Goal: Task Accomplishment & Management: Use online tool/utility

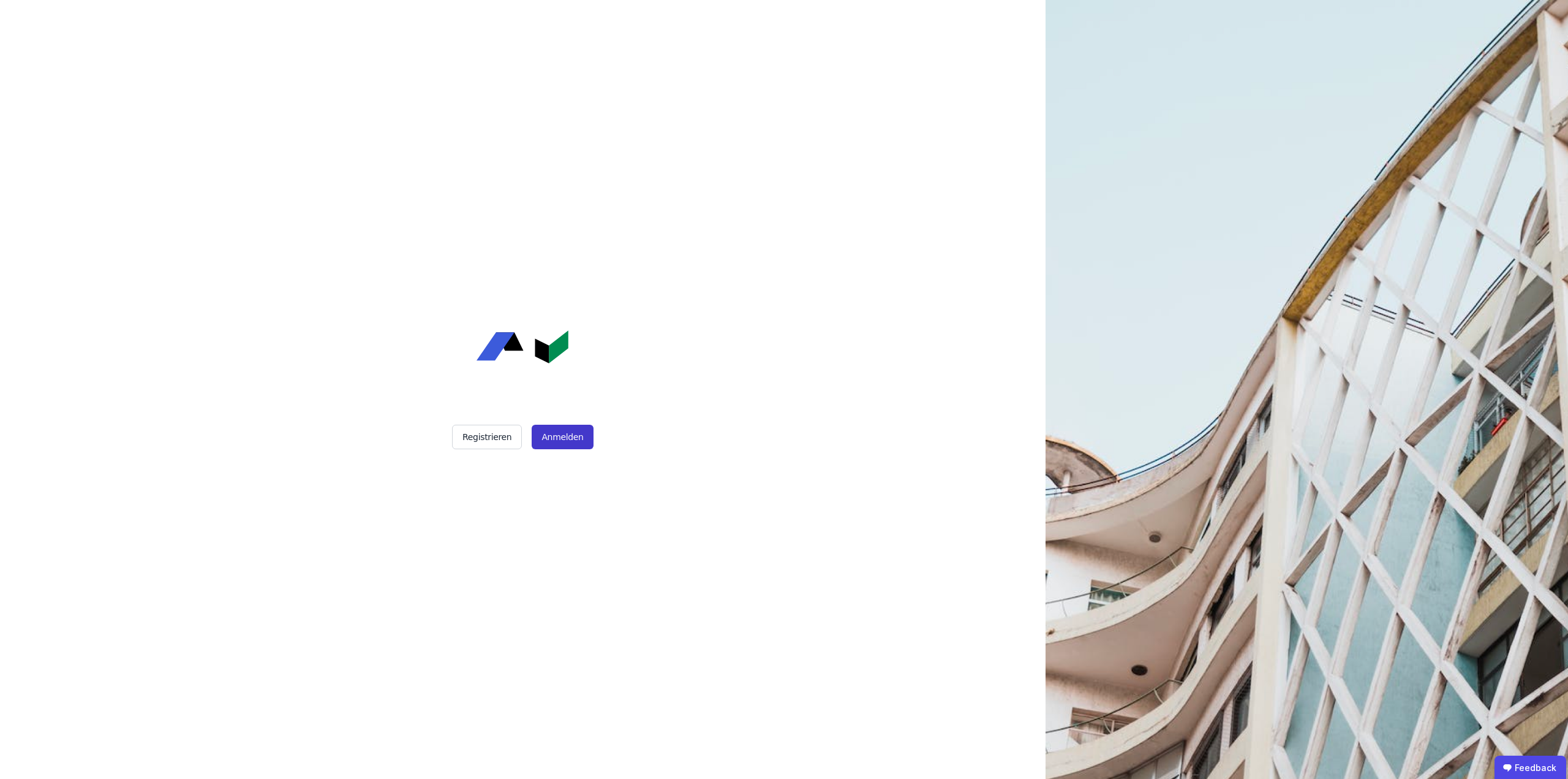
click at [565, 433] on button "Anmelden" at bounding box center [562, 437] width 61 height 25
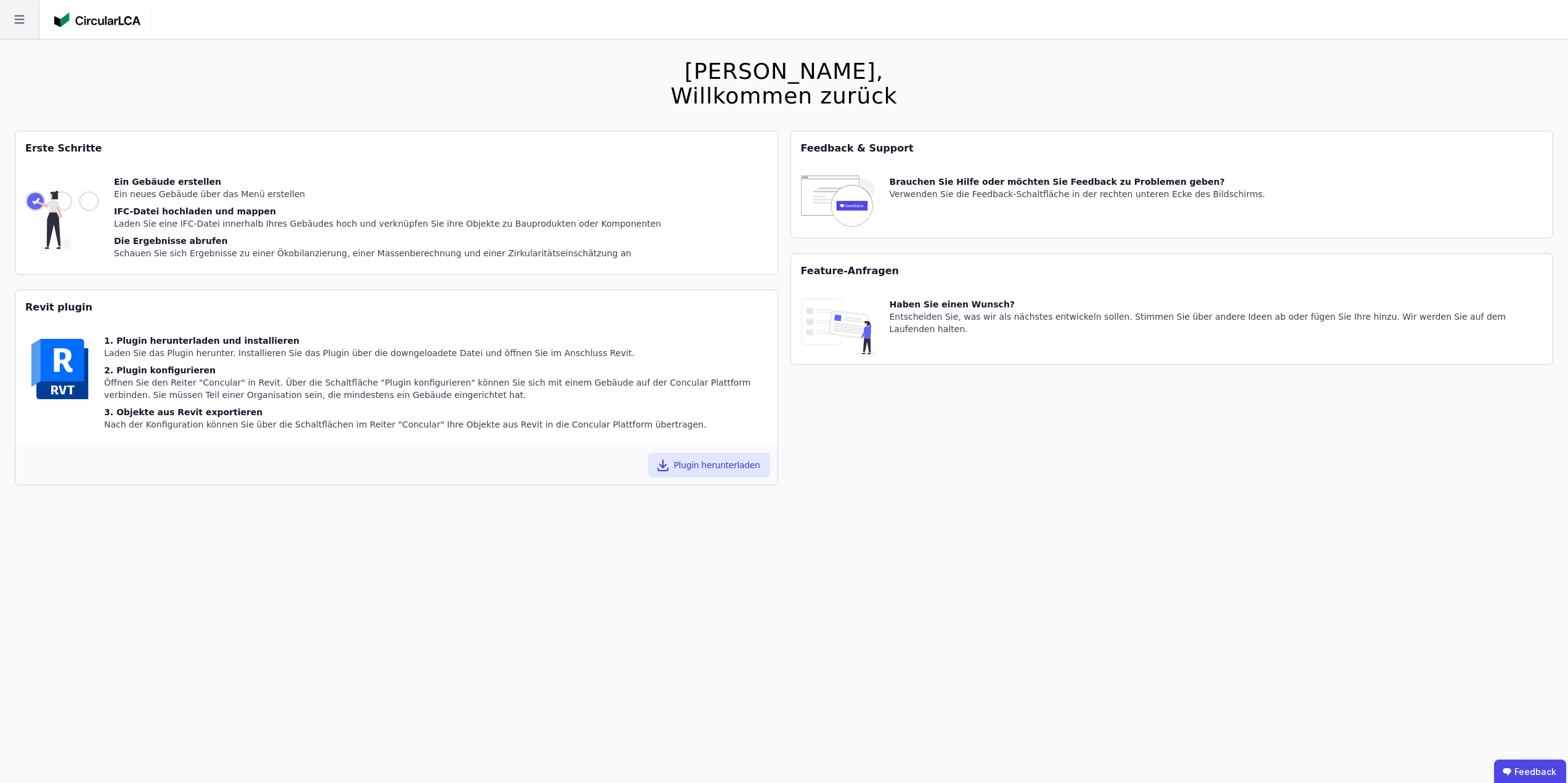
click at [18, 21] on icon at bounding box center [20, 20] width 39 height 39
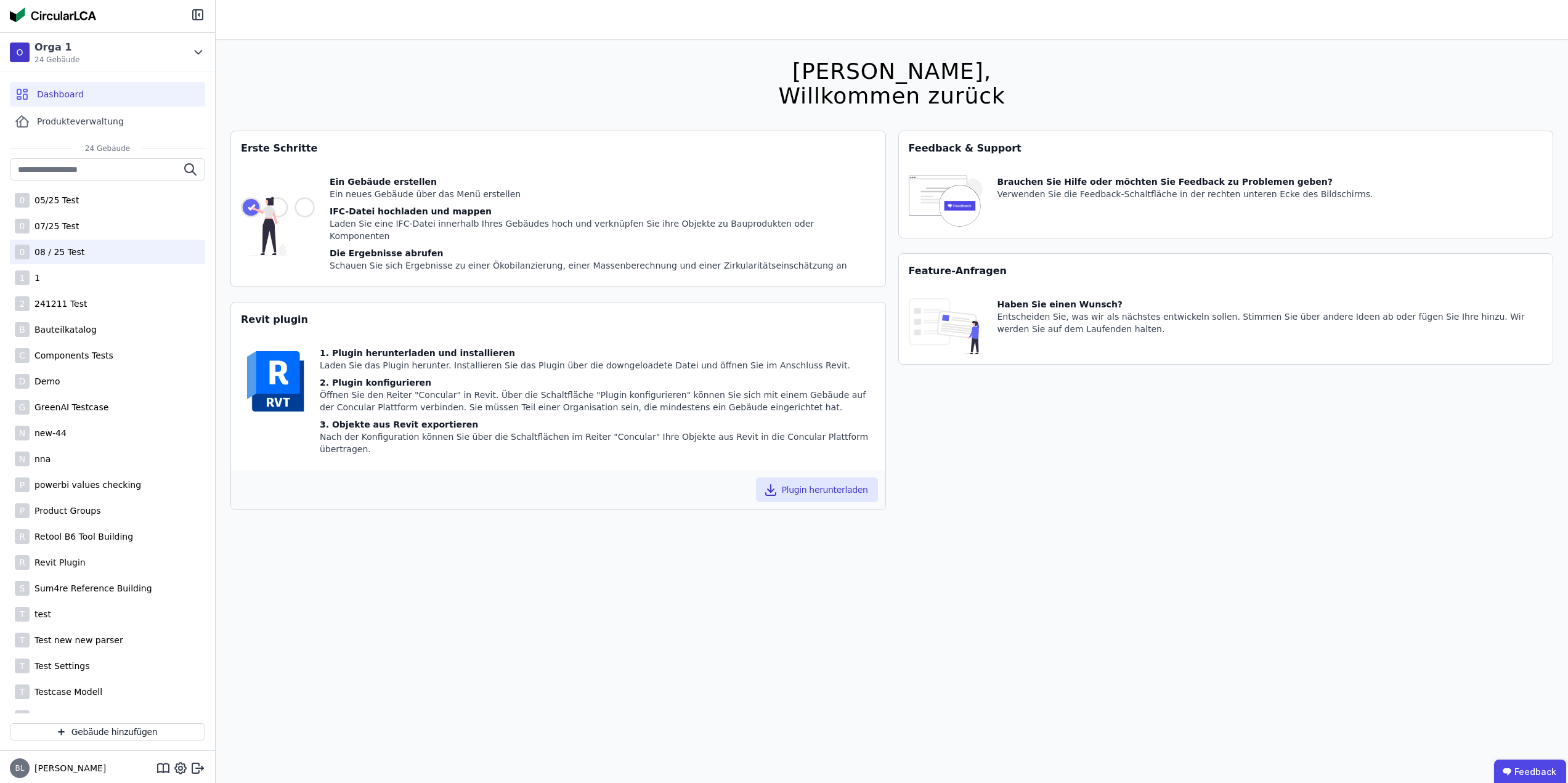
click at [70, 252] on div "08 / 25 Test" at bounding box center [57, 252] width 55 height 12
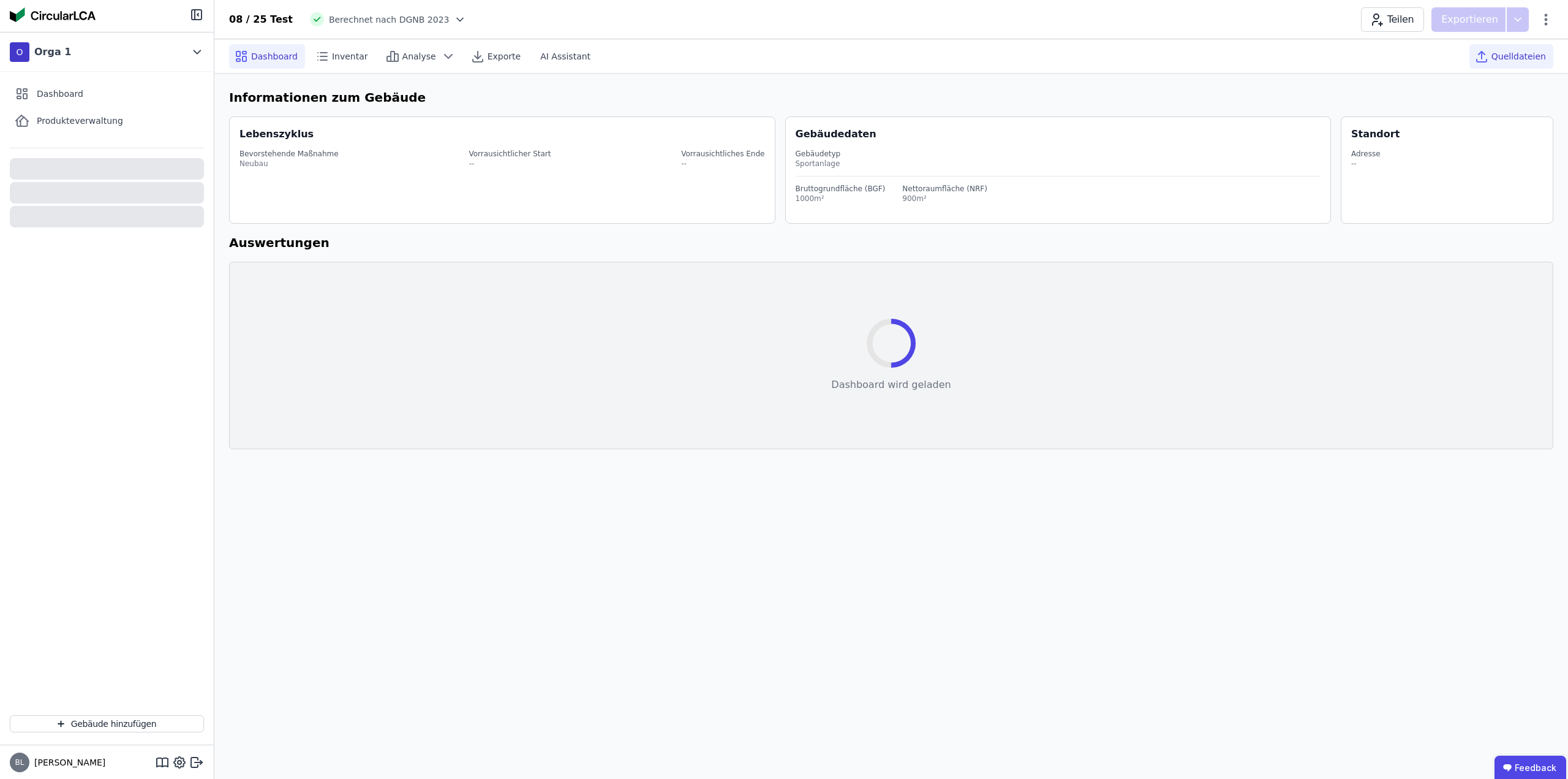
drag, startPoint x: 1568, startPoint y: 55, endPoint x: 1549, endPoint y: 64, distance: 21.0
click at [1567, 58] on div "Dashboard Inventar Analyse Exporte AI Assistant Quelldateien" at bounding box center [892, 56] width 1354 height 34
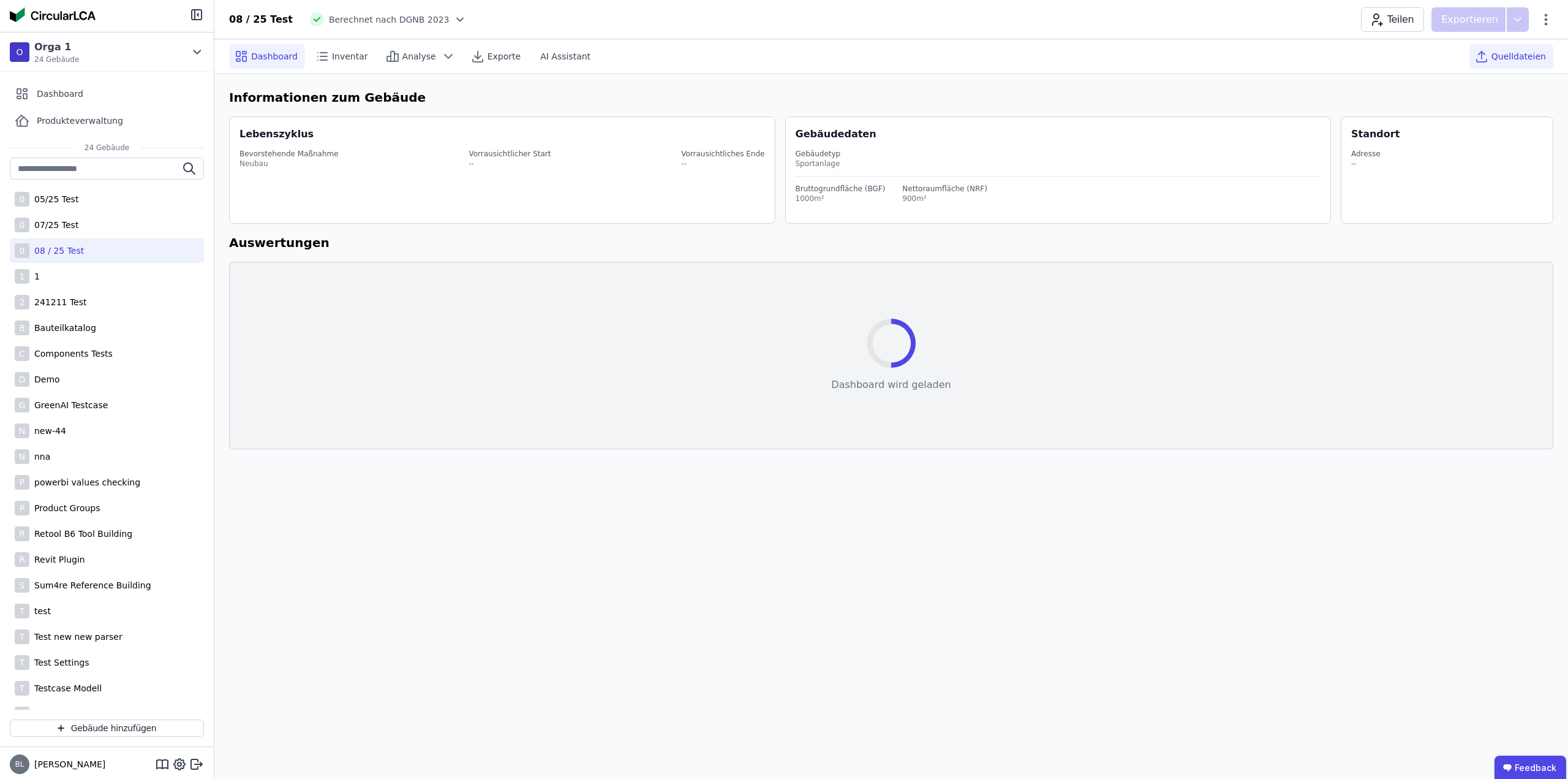
click at [1506, 61] on span "Quelldateien" at bounding box center [1519, 56] width 54 height 12
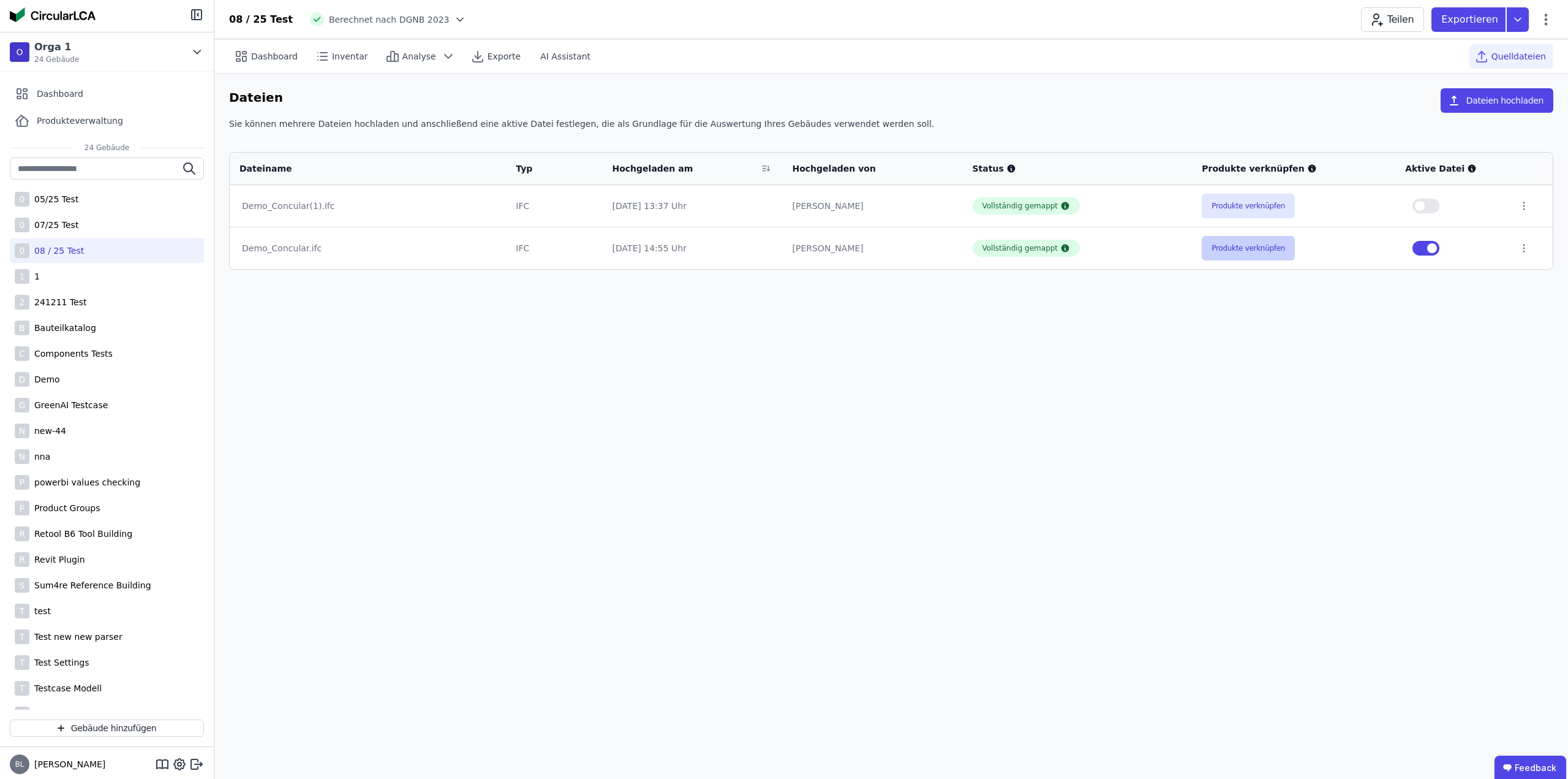
click at [1238, 248] on button "Produkte verknüpfen" at bounding box center [1249, 248] width 93 height 25
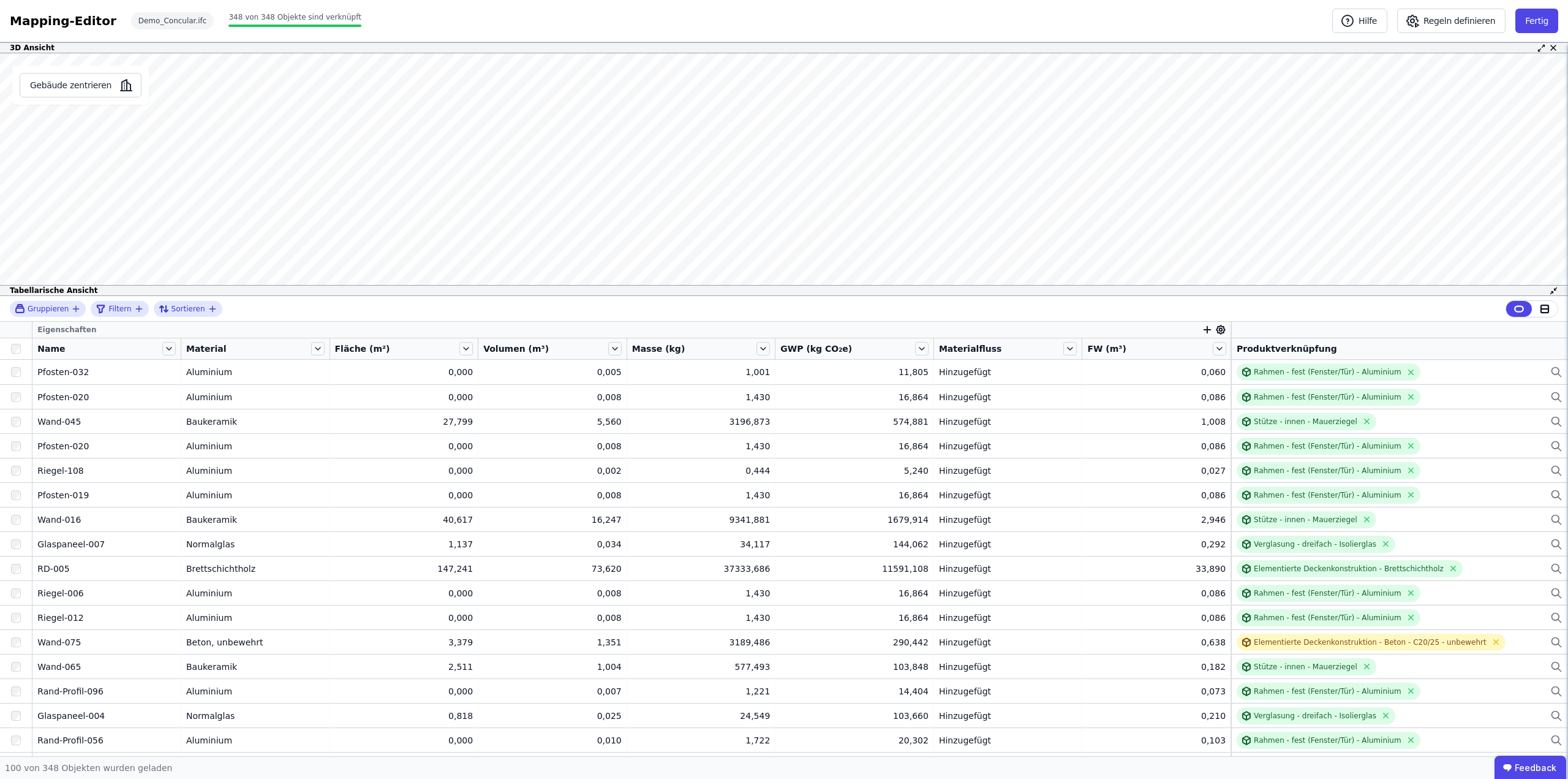
click at [1505, 373] on div "Rahmen - fest (Fenster/Tür) - Aluminium" at bounding box center [1400, 372] width 326 height 17
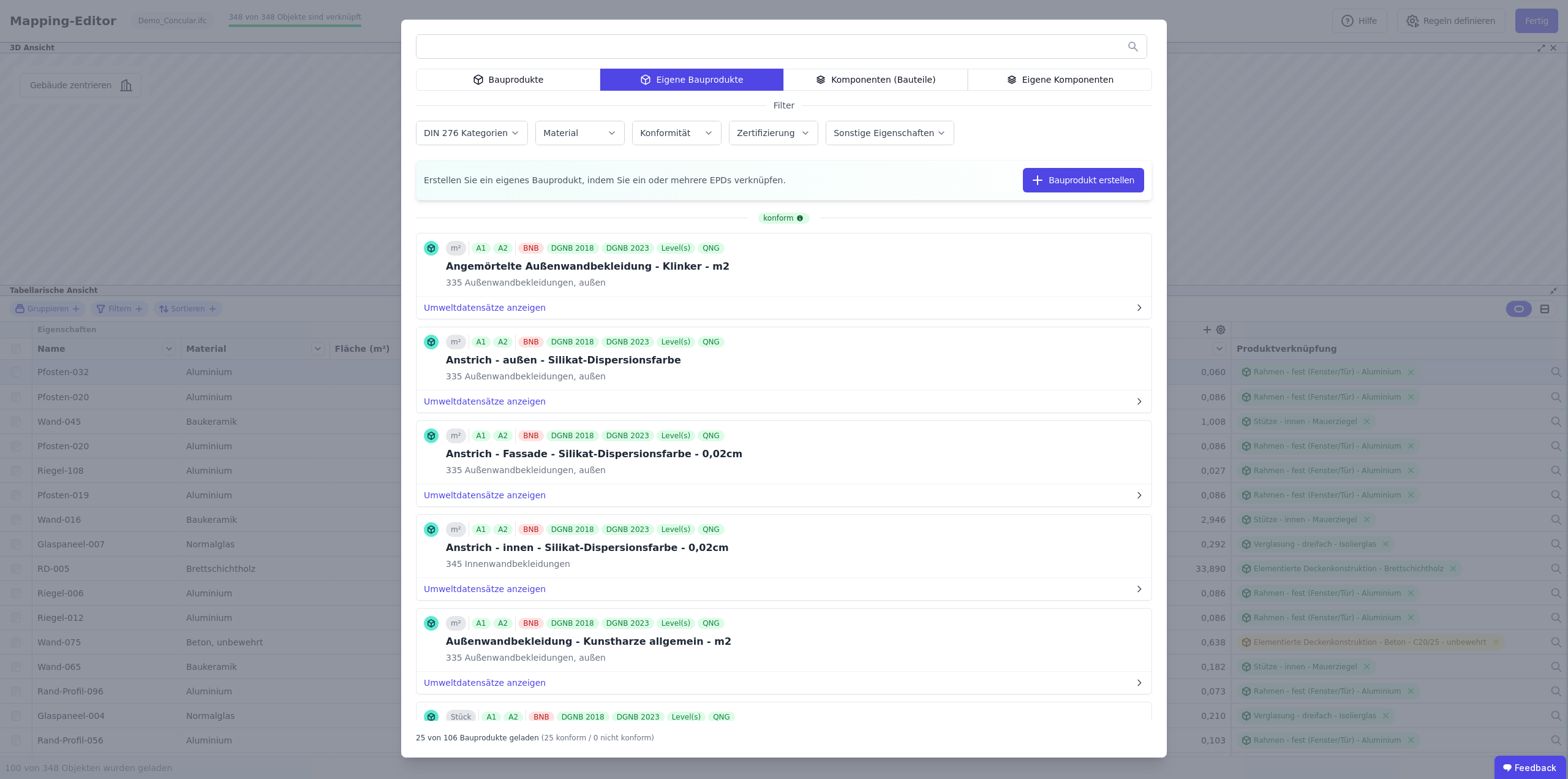
click at [540, 76] on div "Bauprodukte" at bounding box center [508, 80] width 184 height 22
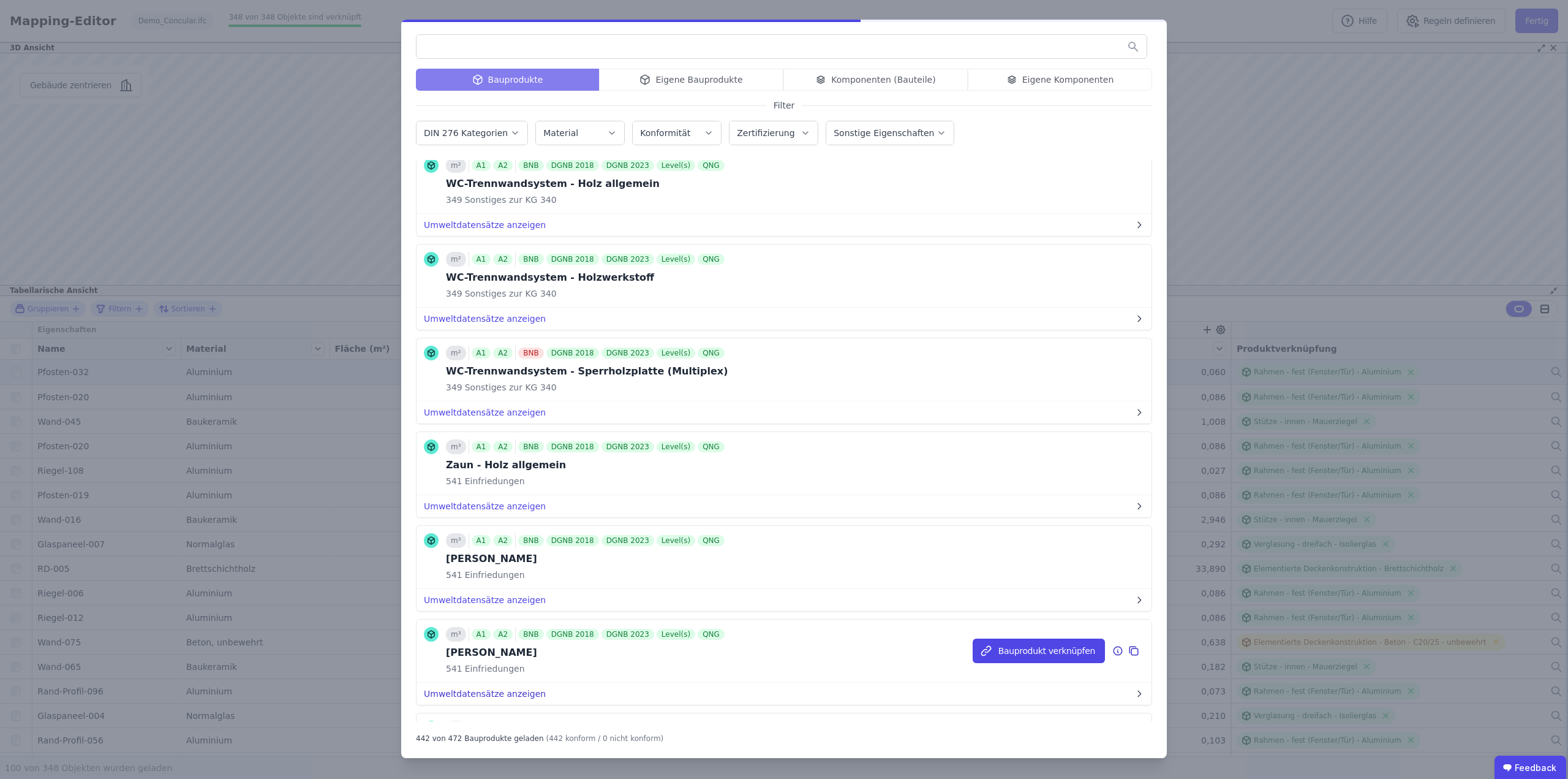
scroll to position [40910, 0]
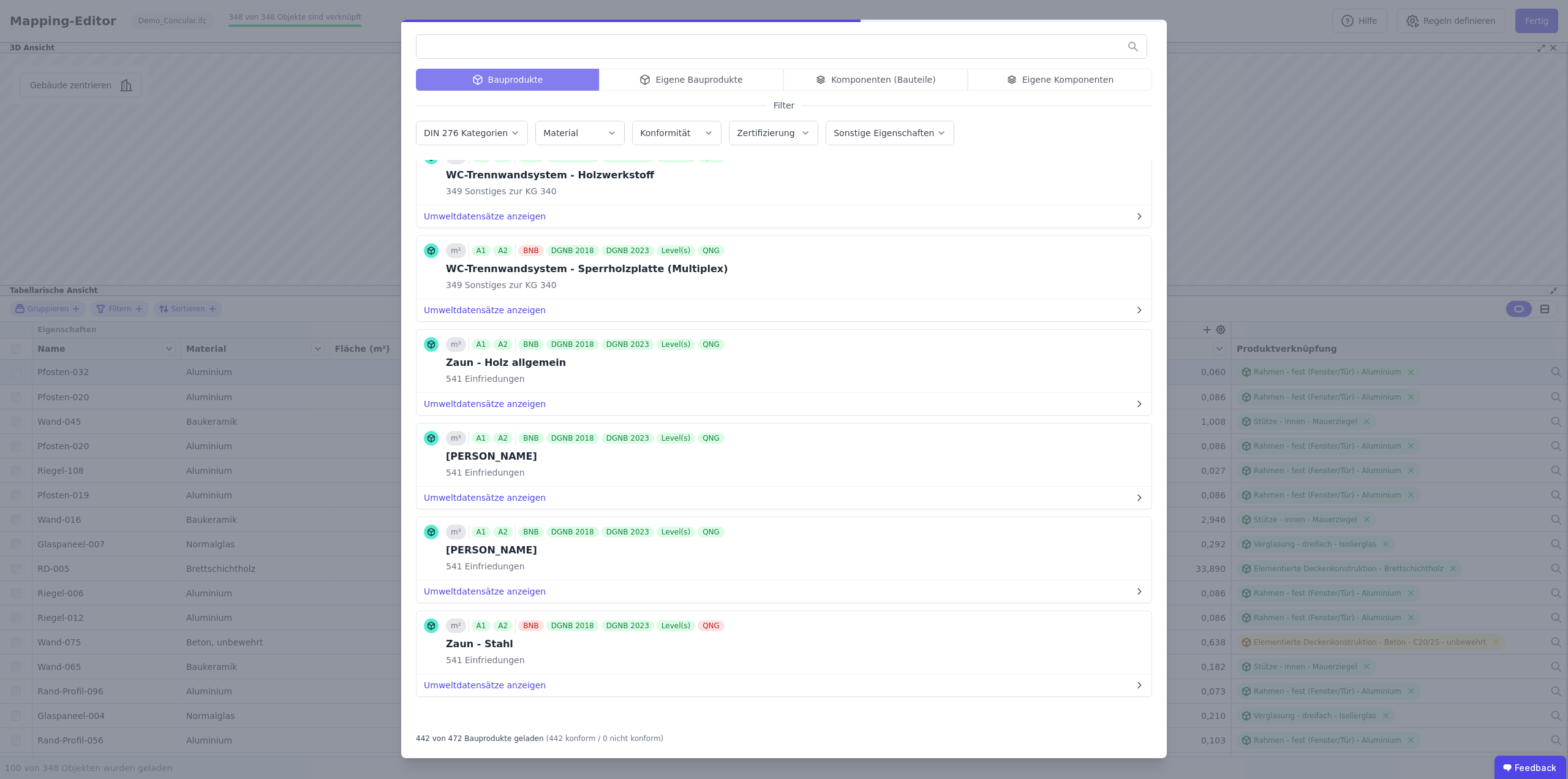
click at [504, 44] on input "text" at bounding box center [781, 47] width 730 height 22
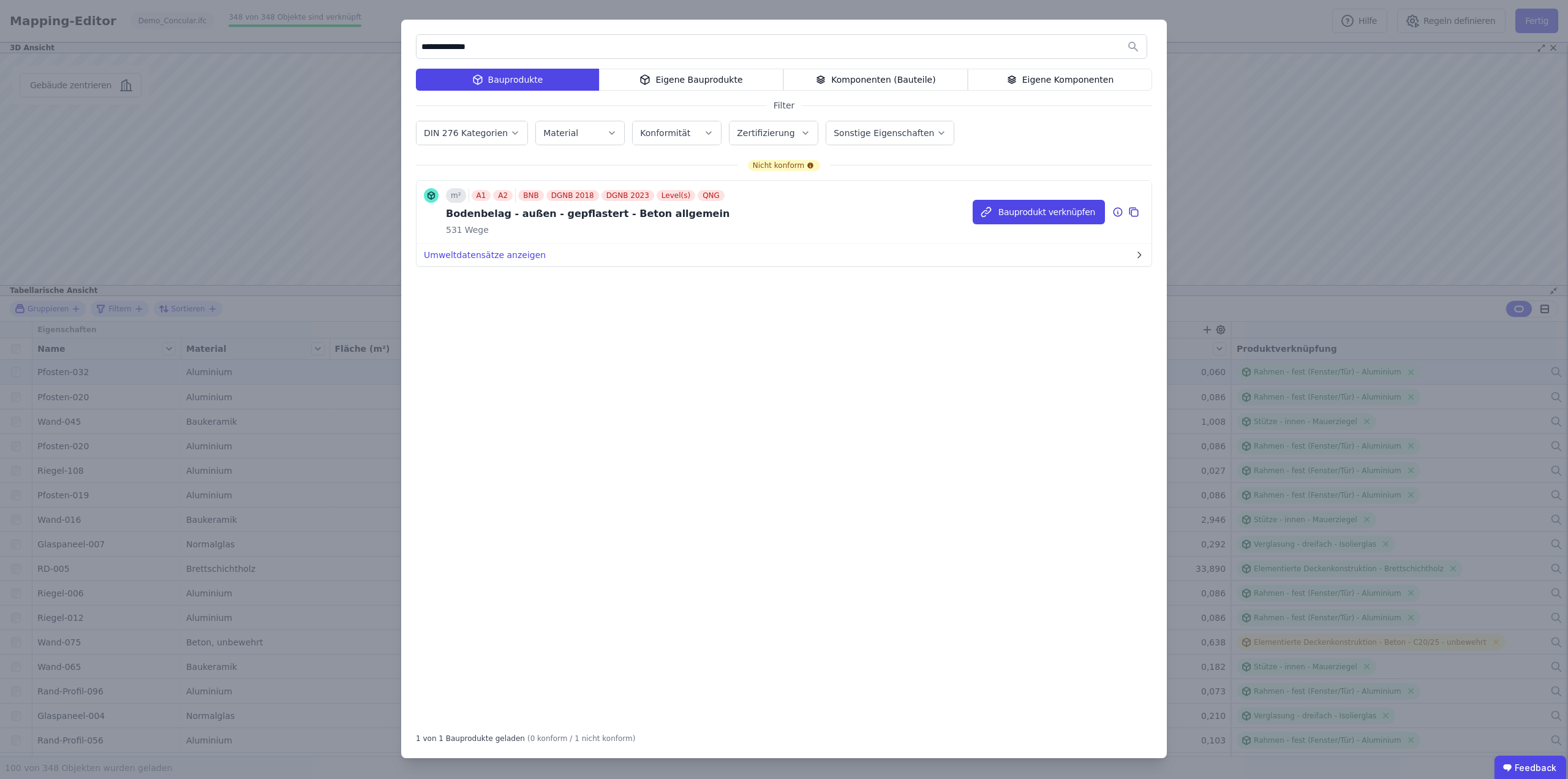
type input "**********"
click at [726, 227] on div "m² A1 A2 BNB DGNB 2018 DGNB 2023 Level(s) QNG Bodenbelag - außen - gepflastert …" at bounding box center [784, 212] width 735 height 63
click at [497, 258] on button "Umweltdatensätze anzeigen" at bounding box center [784, 255] width 735 height 22
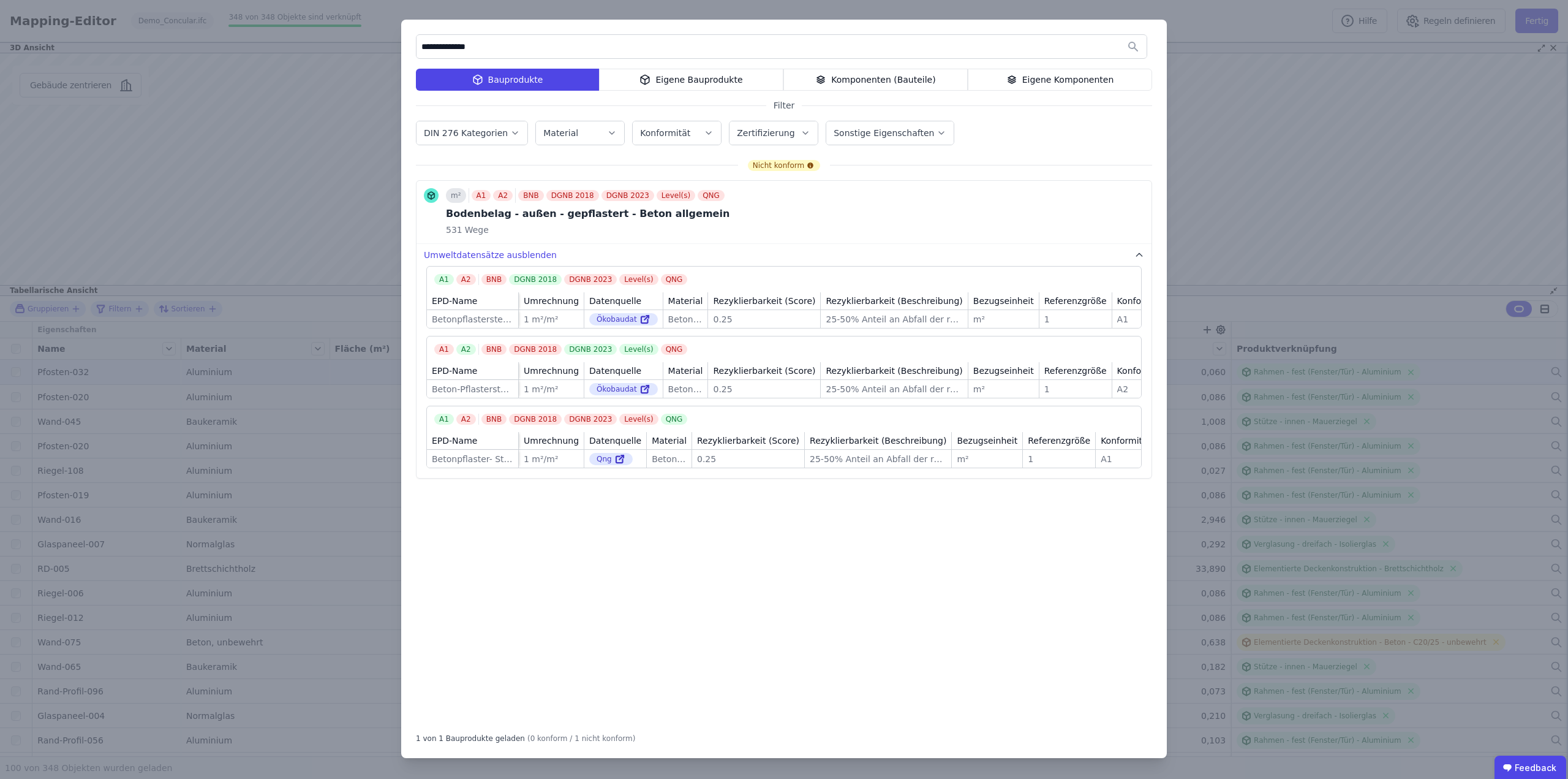
click at [1260, 15] on div "**********" at bounding box center [784, 390] width 1568 height 779
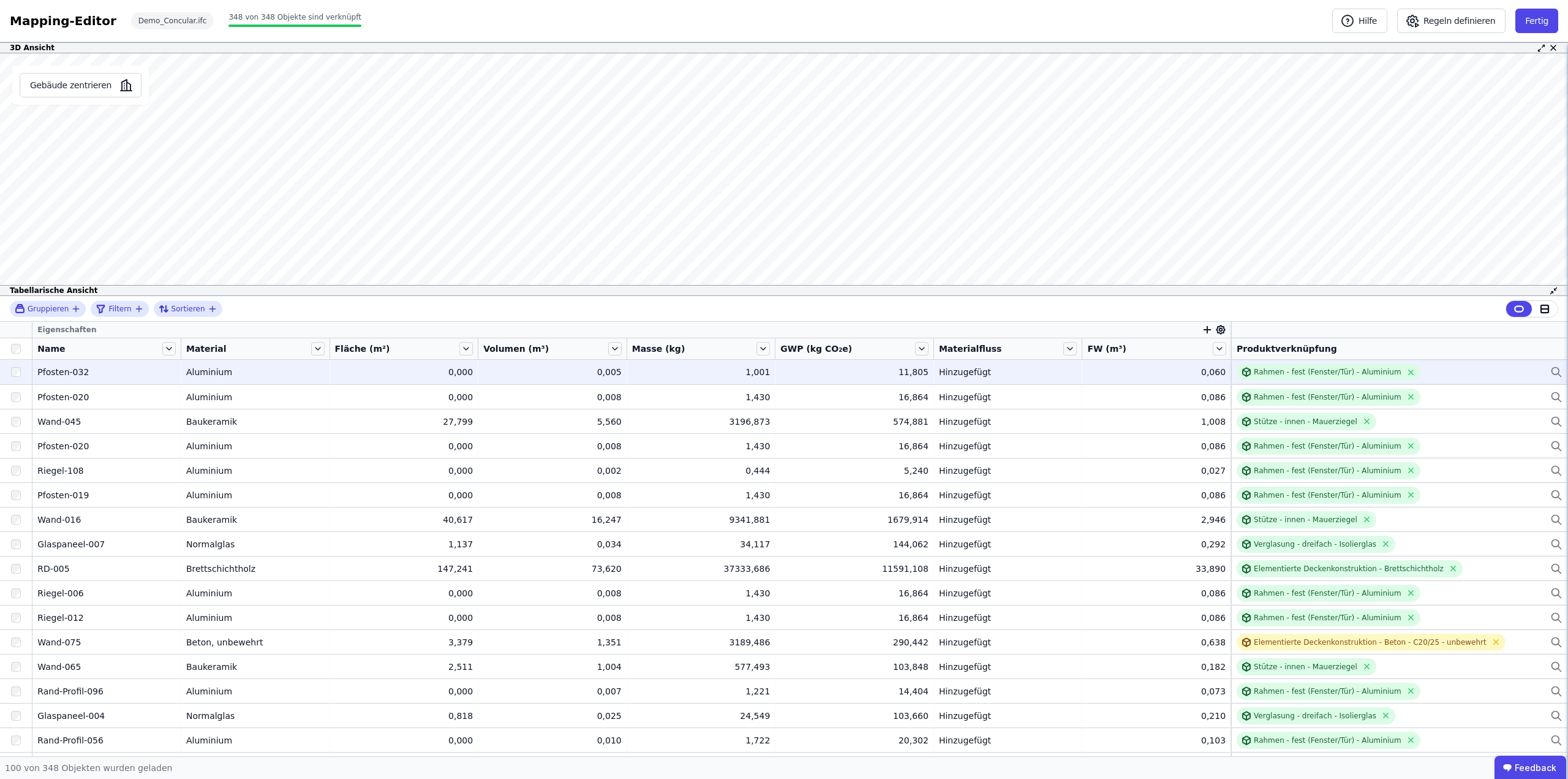
click at [1483, 372] on div "Rahmen - fest (Fenster/Tür) - Aluminium" at bounding box center [1400, 372] width 326 height 17
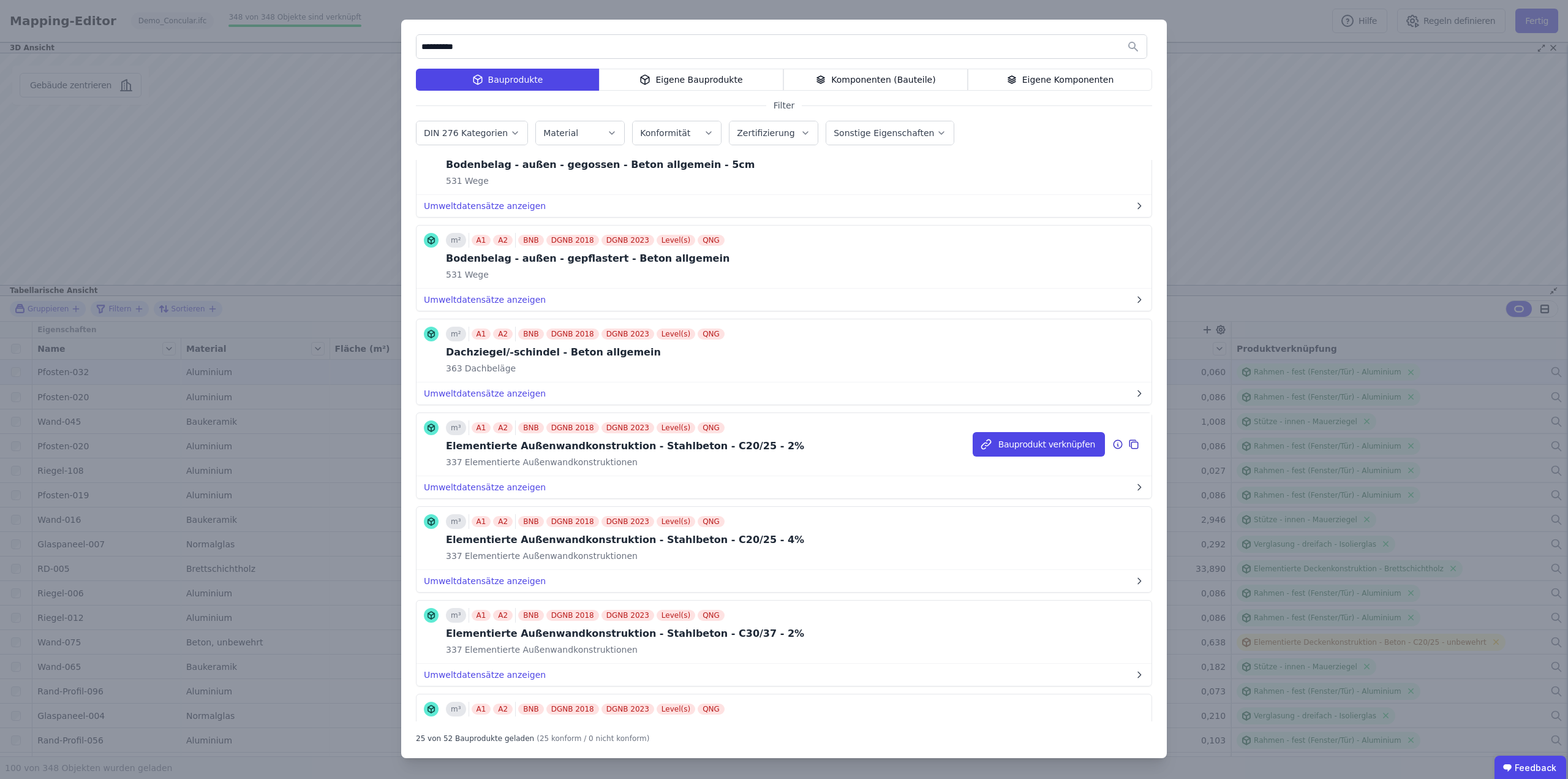
scroll to position [0, 0]
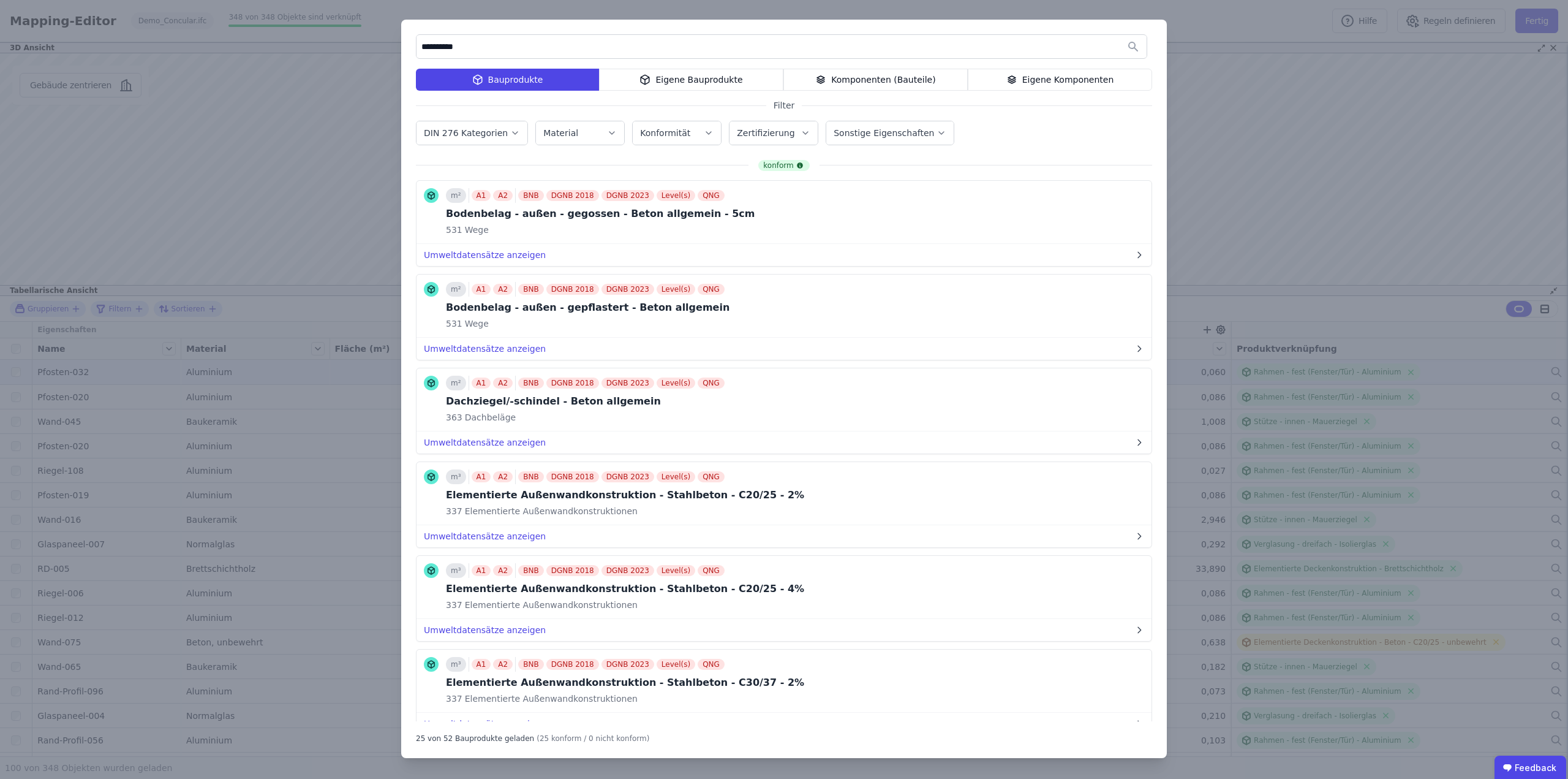
type input "**********"
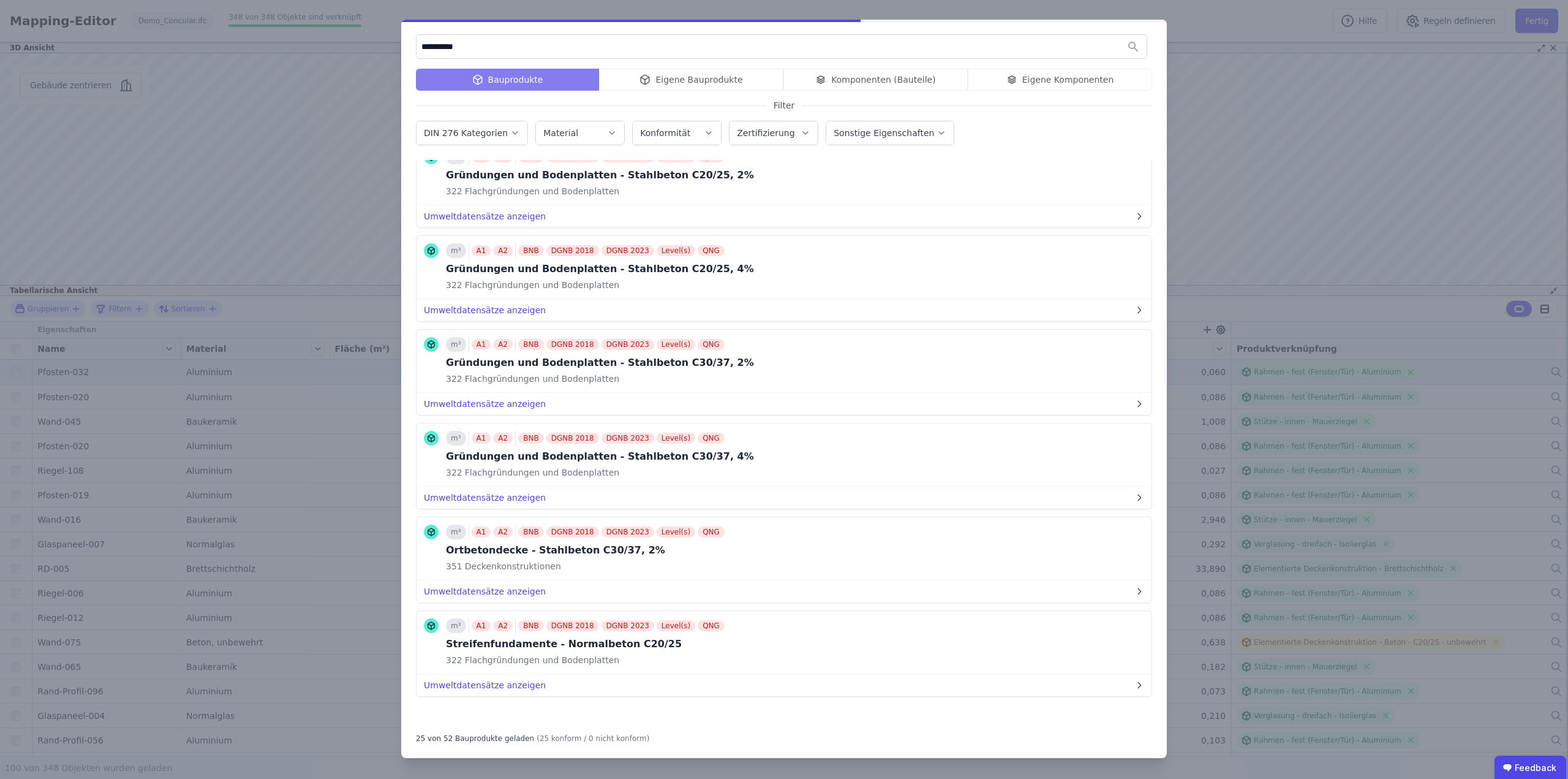
scroll to position [1801, 0]
